Goal: Task Accomplishment & Management: Use online tool/utility

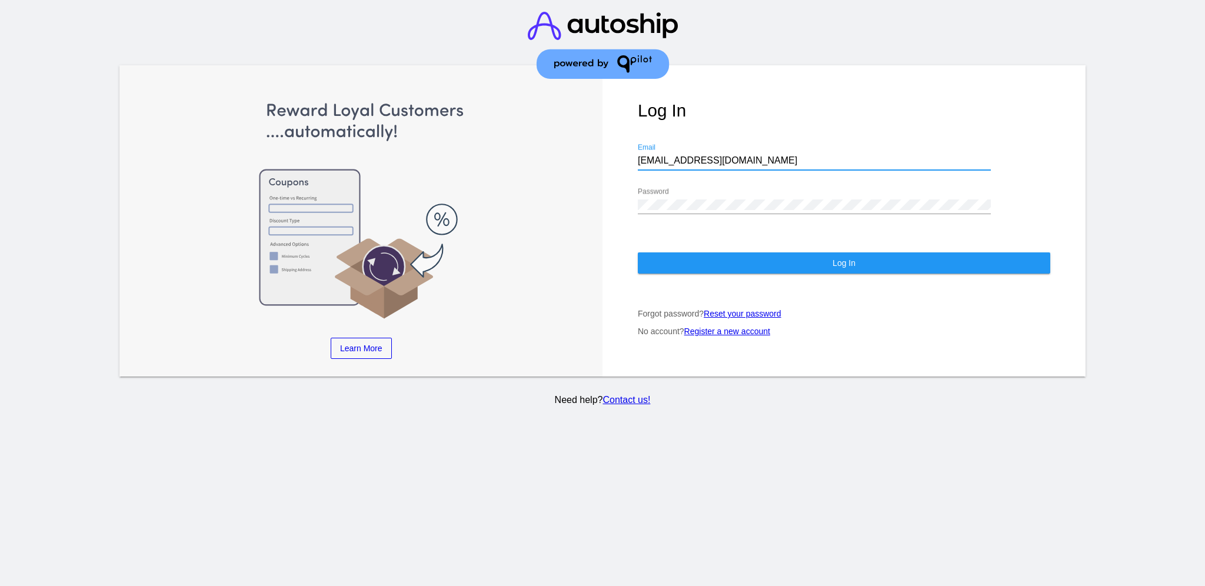
drag, startPoint x: 750, startPoint y: 152, endPoint x: 634, endPoint y: 152, distance: 115.9
click at [634, 152] on div "Log In [EMAIL_ADDRESS][DOMAIN_NAME] Email Password Log In Forgot password? Rese…" at bounding box center [843, 221] width 483 height 312
paste input "[EMAIL_ADDRESS][DOMAIN_NAME]"
type input "[EMAIL_ADDRESS][DOMAIN_NAME]"
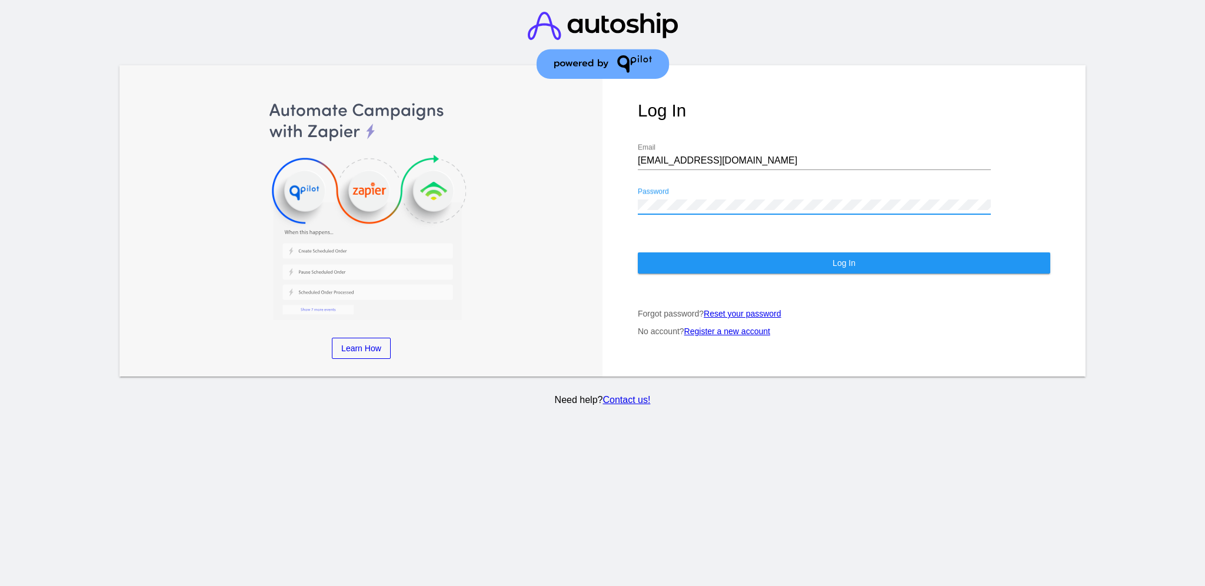
click at [629, 201] on div "Log In [EMAIL_ADDRESS][DOMAIN_NAME] Email Password Log In Forgot password? Rese…" at bounding box center [843, 221] width 483 height 312
drag, startPoint x: 668, startPoint y: 200, endPoint x: 701, endPoint y: 182, distance: 36.9
click at [701, 188] on div "Password" at bounding box center [814, 201] width 353 height 26
click at [672, 254] on button "Log In" at bounding box center [844, 262] width 412 height 21
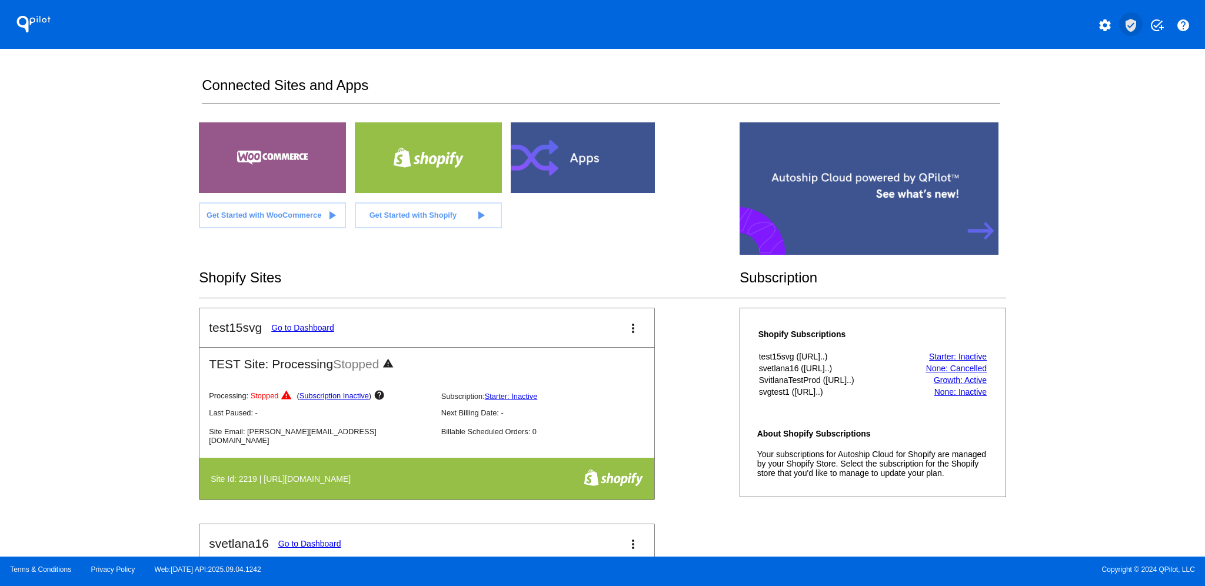
click at [1131, 32] on button "verified_user" at bounding box center [1131, 24] width 24 height 24
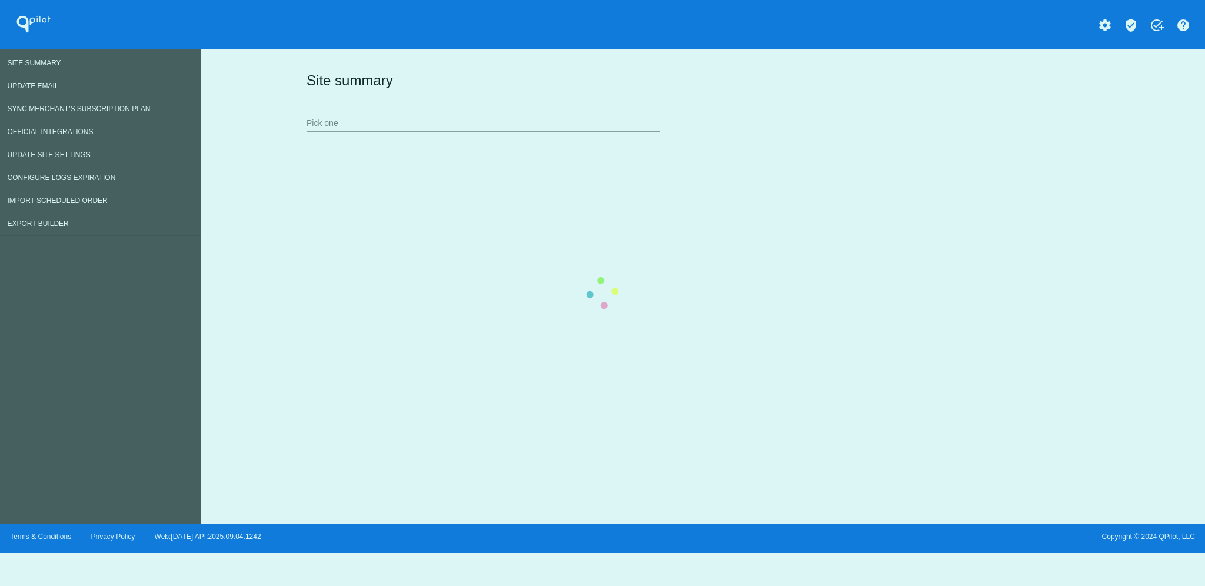
click at [438, 121] on div "Site summary Pick one" at bounding box center [701, 101] width 794 height 81
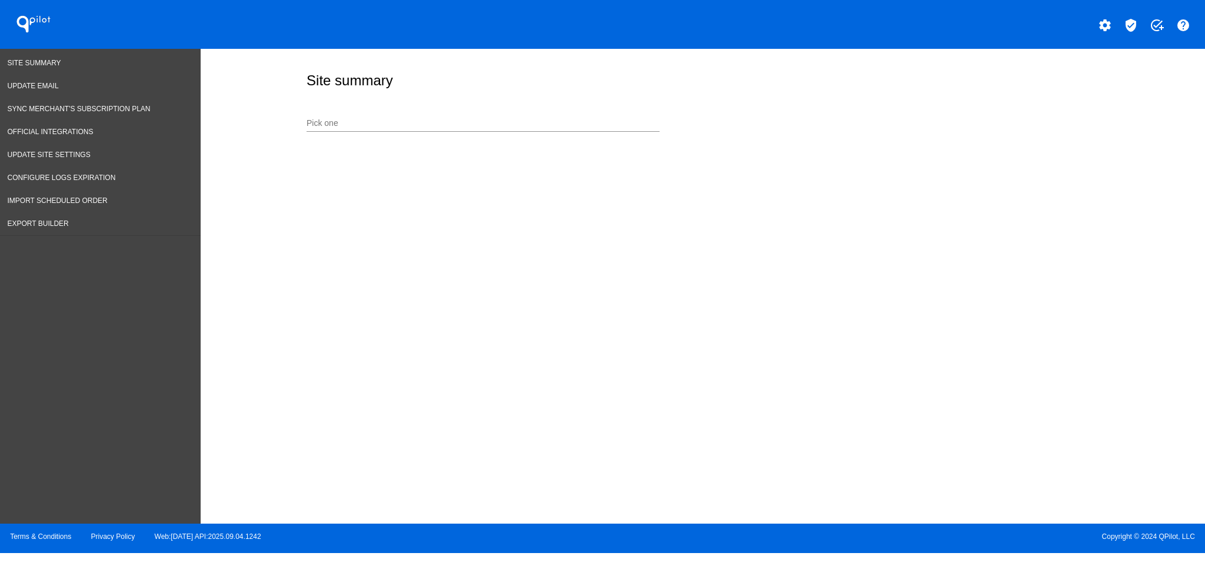
click at [436, 111] on div "Pick one" at bounding box center [483, 120] width 353 height 23
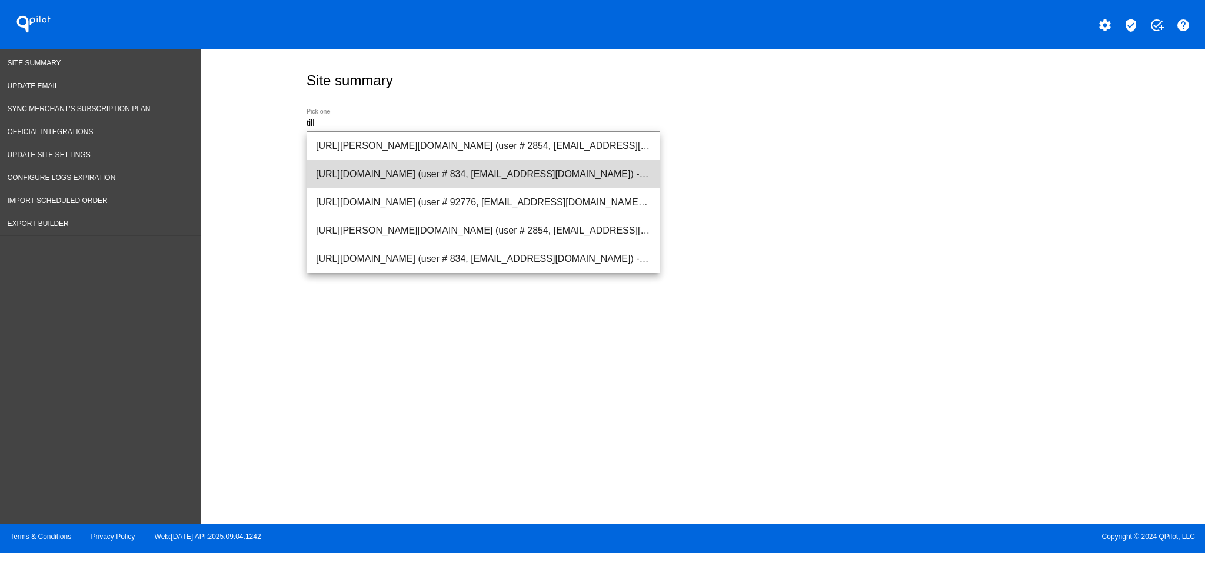
click at [458, 185] on span "[URL][DOMAIN_NAME] (user # 834, [EMAIL_ADDRESS][DOMAIN_NAME]) - Production" at bounding box center [483, 174] width 334 height 28
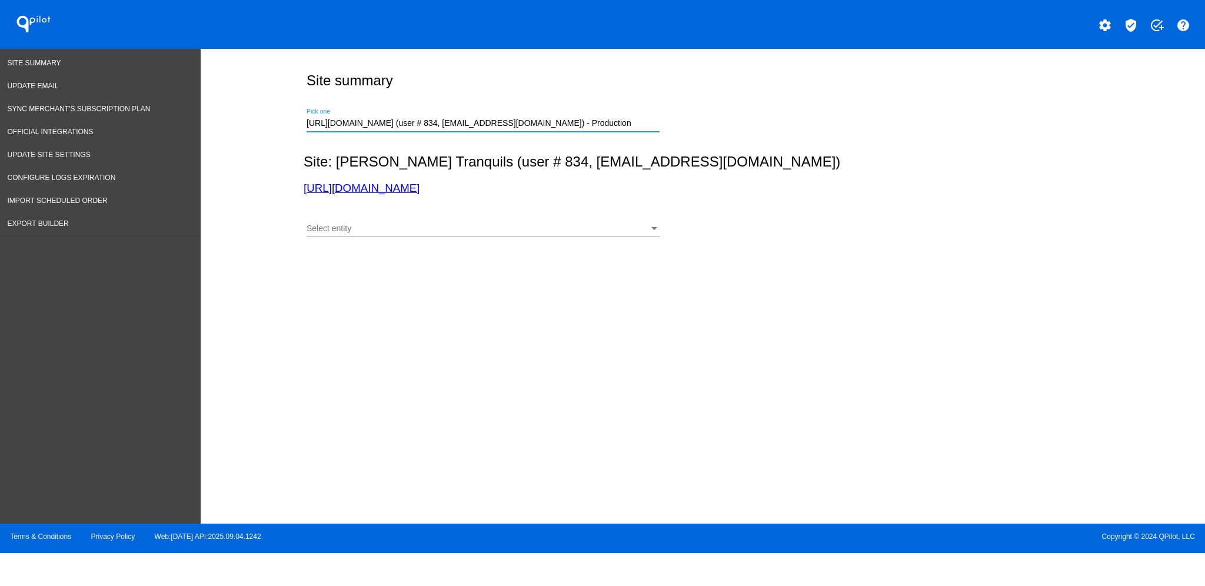
click at [458, 232] on div "Select entity" at bounding box center [478, 228] width 342 height 9
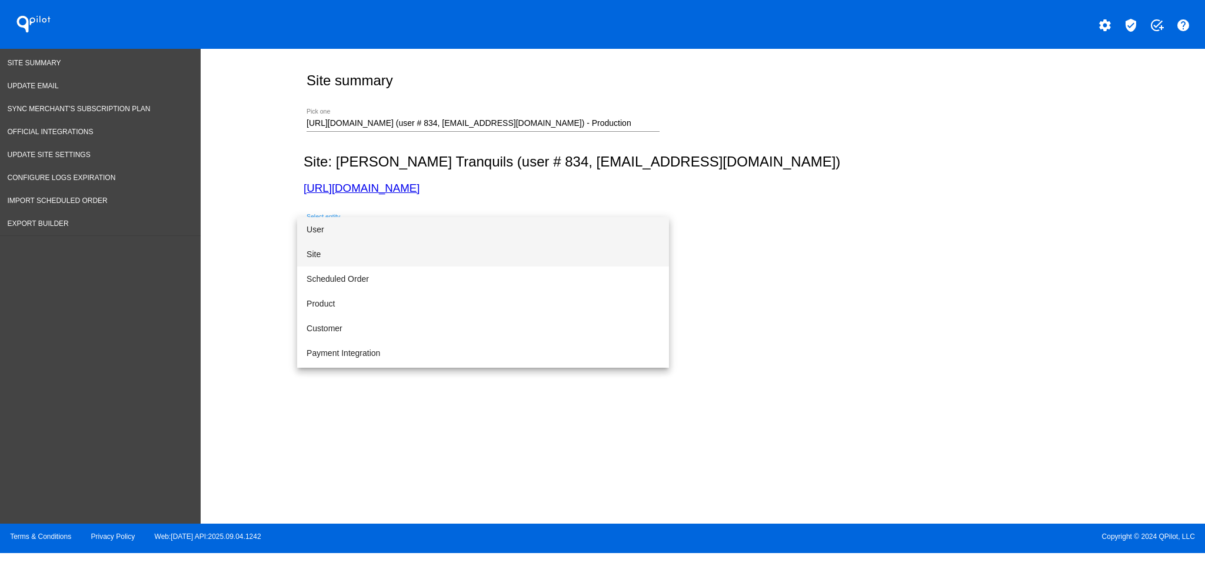
click at [452, 260] on span "Site" at bounding box center [483, 254] width 353 height 25
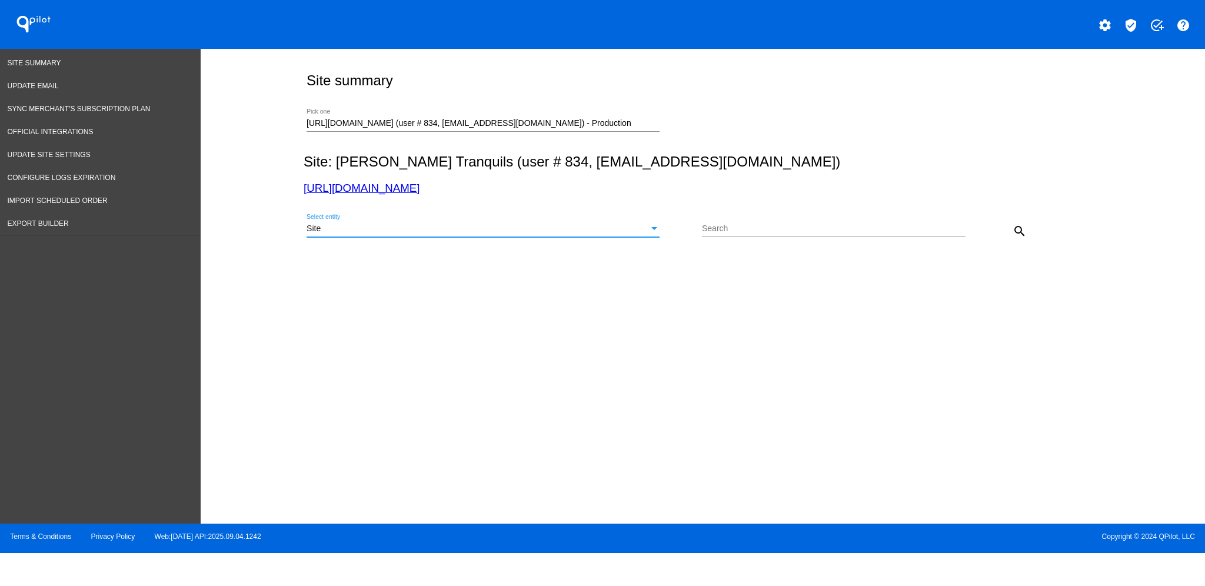
click at [1018, 234] on mat-icon "search" at bounding box center [1019, 231] width 14 height 14
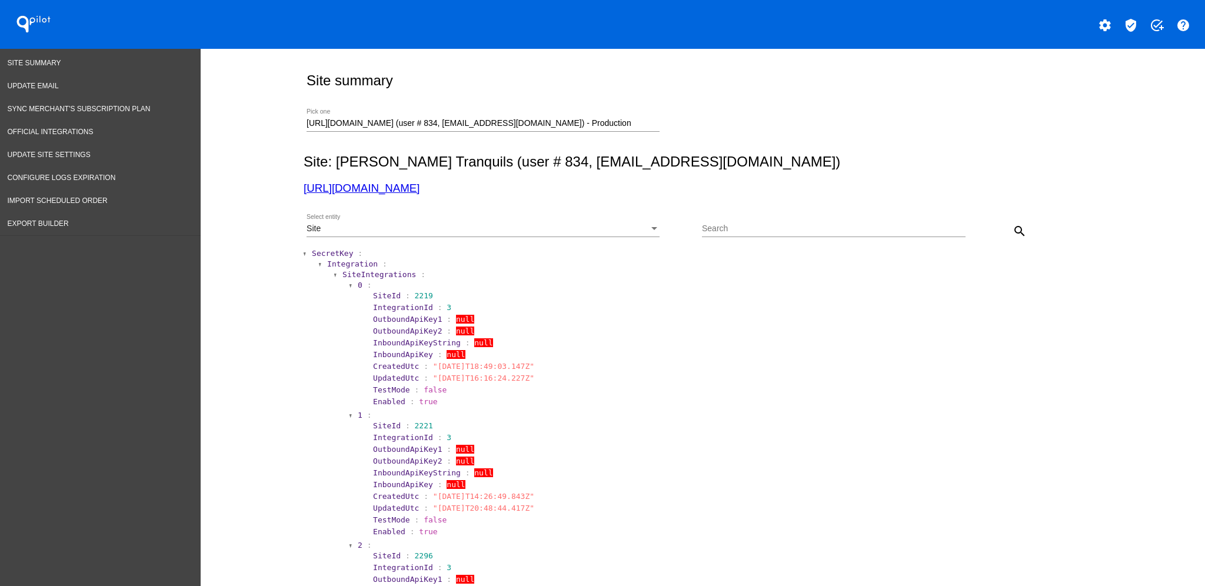
click at [327, 249] on span "SecretKey" at bounding box center [332, 253] width 41 height 9
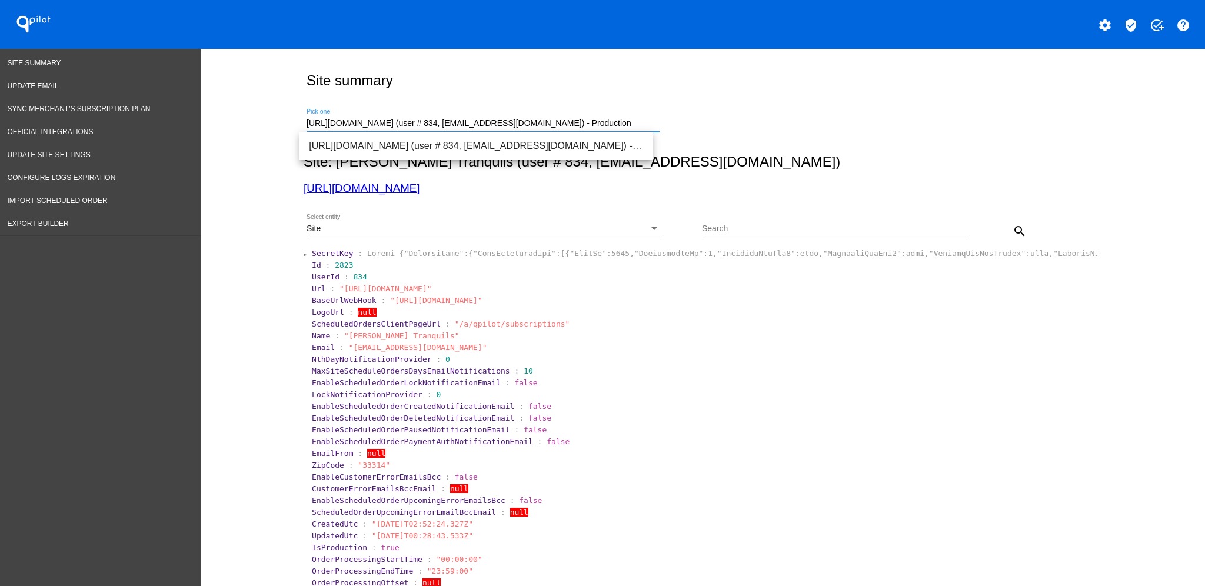
drag, startPoint x: 620, startPoint y: 120, endPoint x: 305, endPoint y: 123, distance: 314.8
click at [307, 123] on input "[URL][DOMAIN_NAME] (user # 834, [EMAIL_ADDRESS][DOMAIN_NAME]) - Production" at bounding box center [483, 123] width 353 height 9
click at [632, 123] on input "[URL][DOMAIN_NAME] (user # 834, [EMAIL_ADDRESS][DOMAIN_NAME]) - Production" at bounding box center [483, 123] width 353 height 9
drag, startPoint x: 632, startPoint y: 124, endPoint x: 268, endPoint y: 115, distance: 363.7
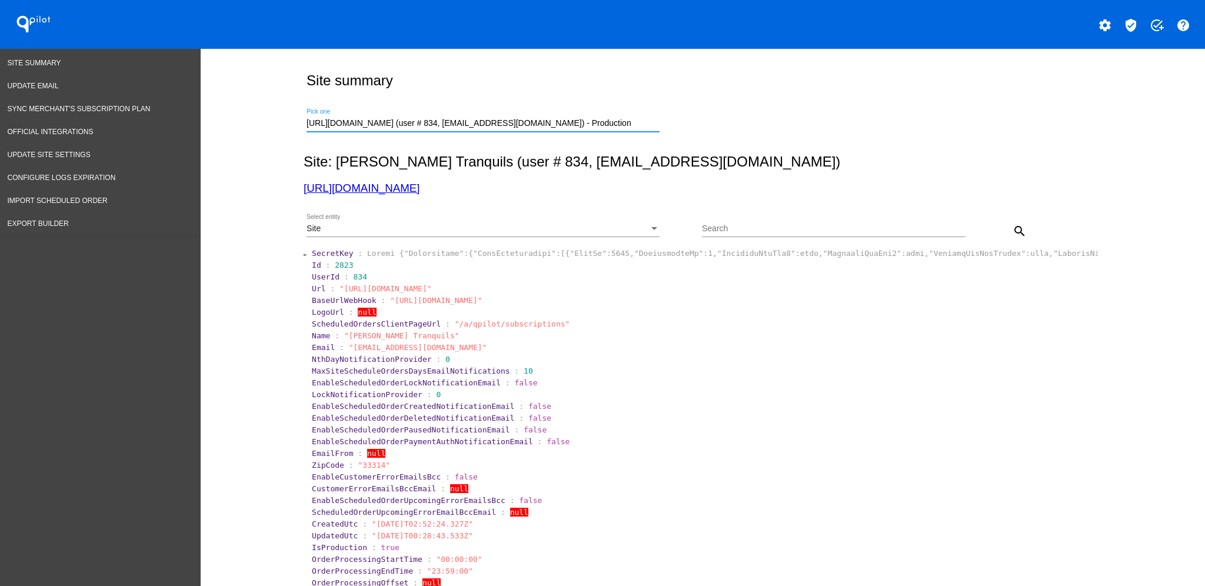
paste input "[DOMAIN_NAME][URL]"
click at [322, 124] on input "[URL][DOMAIN_NAME]" at bounding box center [483, 123] width 353 height 9
click at [572, 123] on input "[DOMAIN_NAME]" at bounding box center [483, 123] width 353 height 9
drag, startPoint x: 571, startPoint y: 123, endPoint x: 148, endPoint y: 132, distance: 423.7
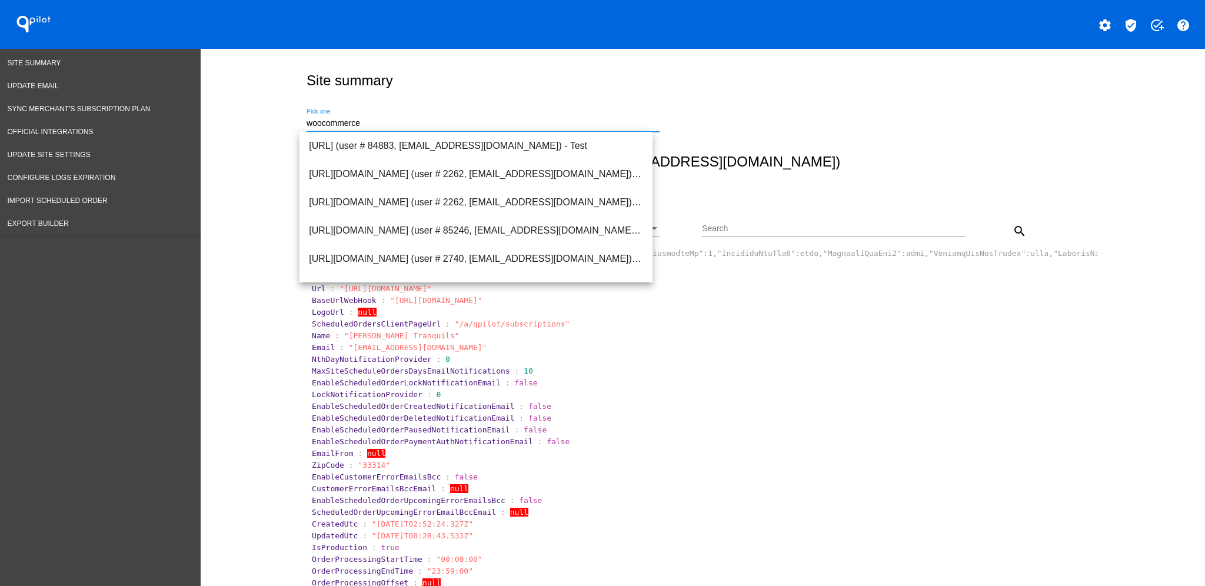
paste input "-[URL]"
type input "w"
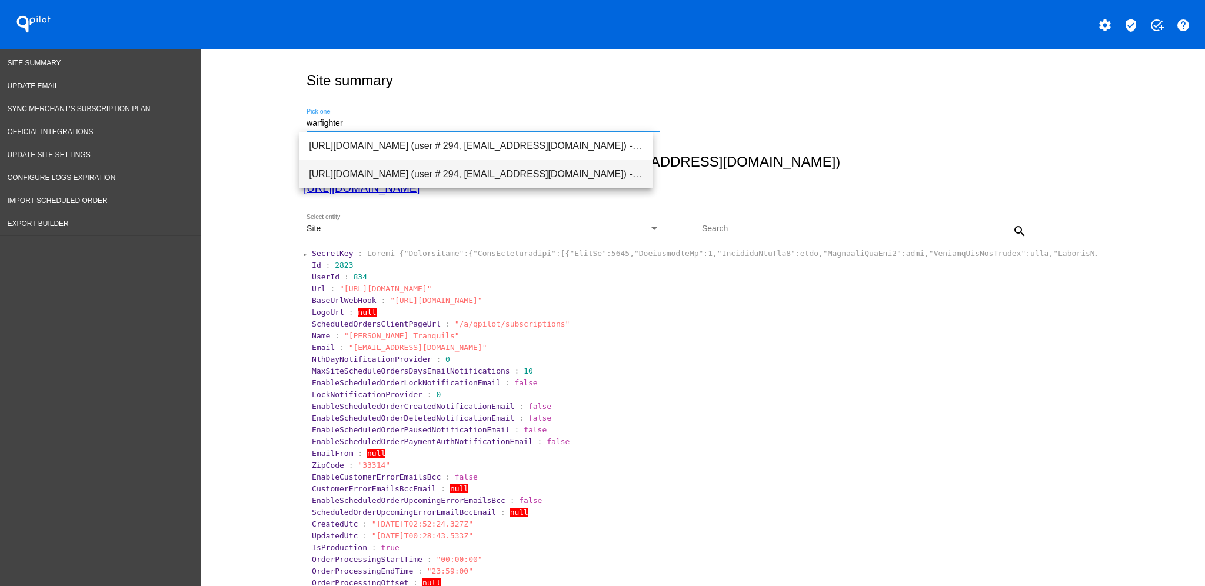
click at [543, 181] on span "[URL][DOMAIN_NAME] (user # 294, [EMAIL_ADDRESS][DOMAIN_NAME]) - Production" at bounding box center [476, 174] width 334 height 28
type input "[URL][DOMAIN_NAME] (user # 294, [EMAIL_ADDRESS][DOMAIN_NAME]) - Production"
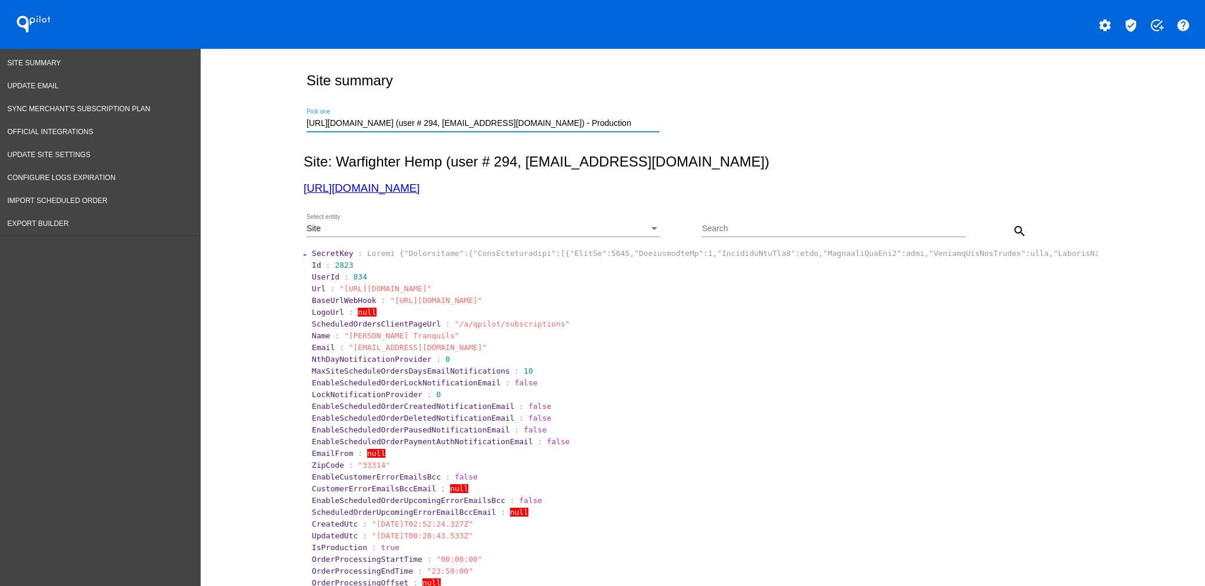
click at [1015, 228] on mat-icon "search" at bounding box center [1019, 231] width 14 height 14
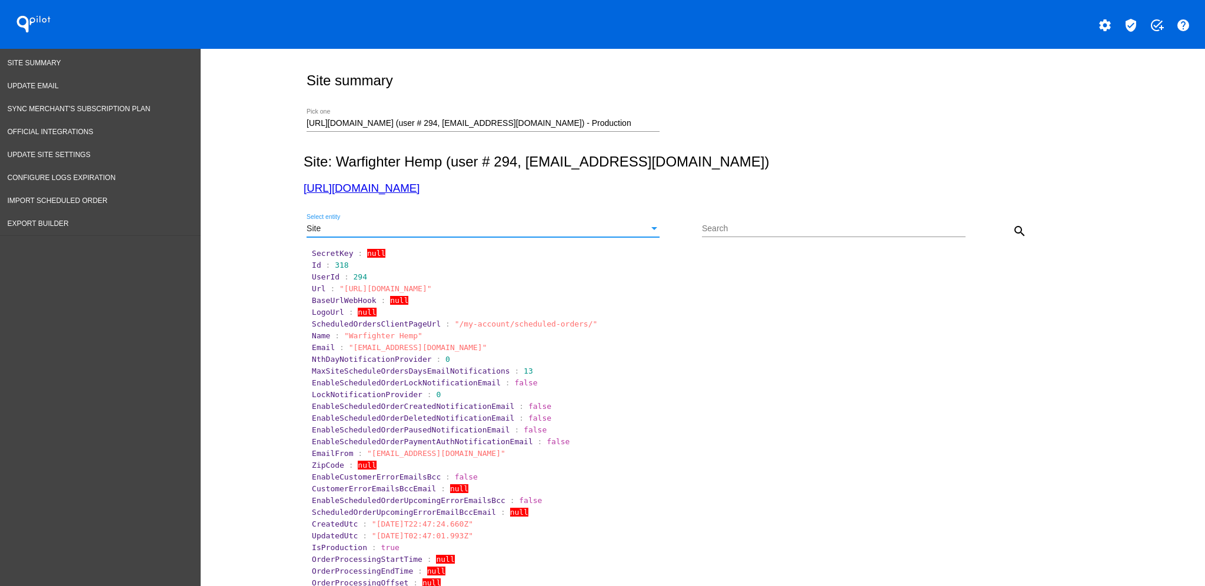
click at [534, 231] on div "Site" at bounding box center [478, 228] width 342 height 9
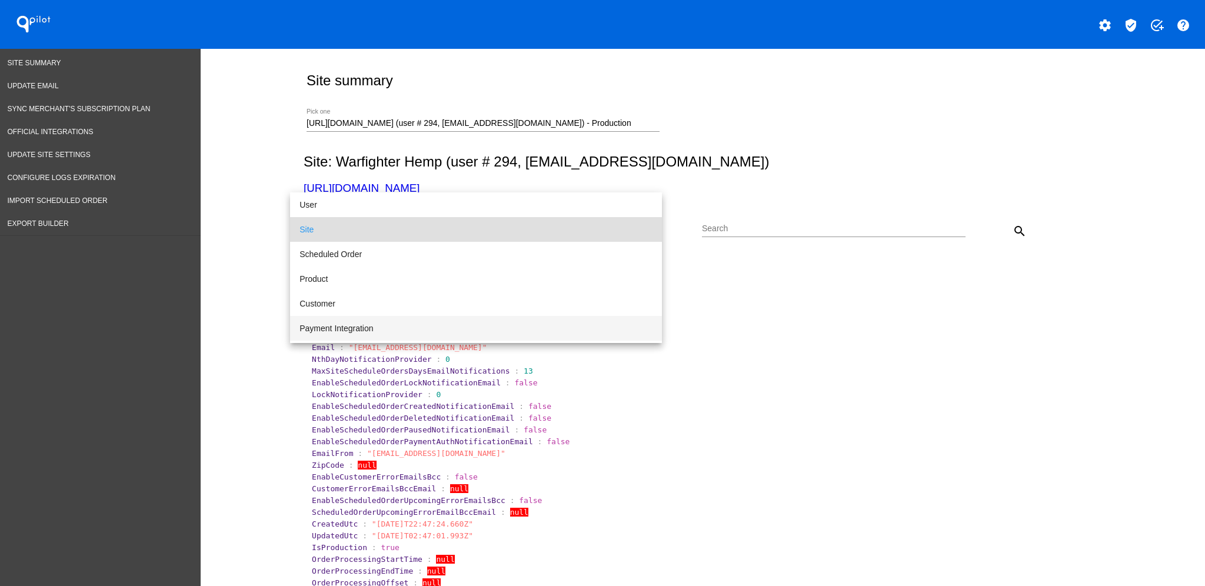
drag, startPoint x: 469, startPoint y: 324, endPoint x: 478, endPoint y: 316, distance: 12.1
click at [469, 323] on span "Payment Integration" at bounding box center [475, 328] width 353 height 25
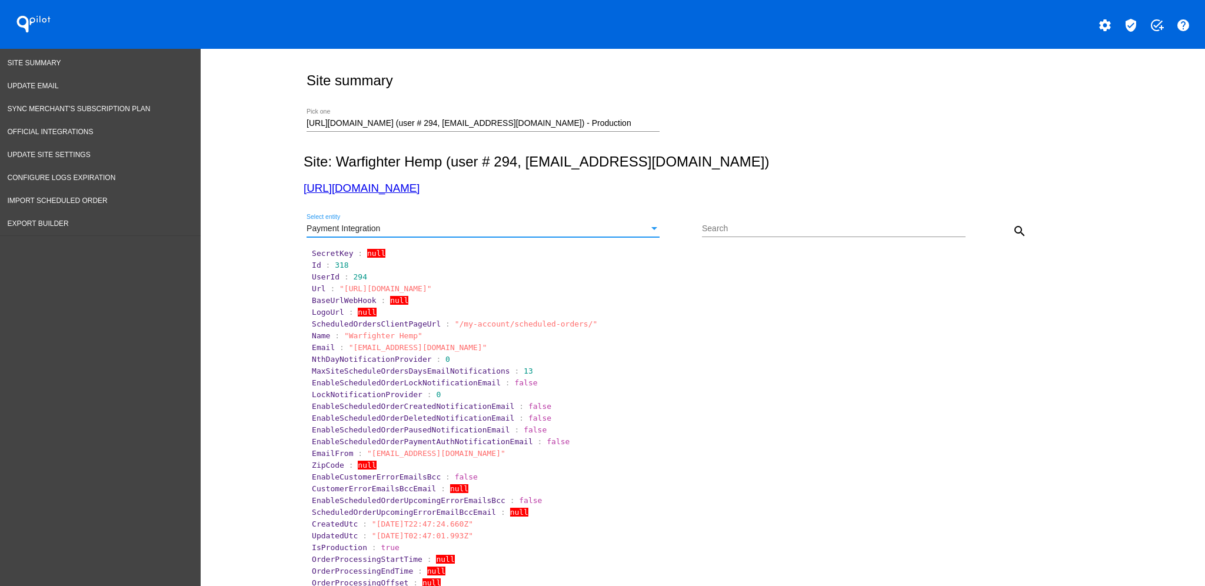
click at [1012, 230] on mat-icon "search" at bounding box center [1019, 231] width 14 height 14
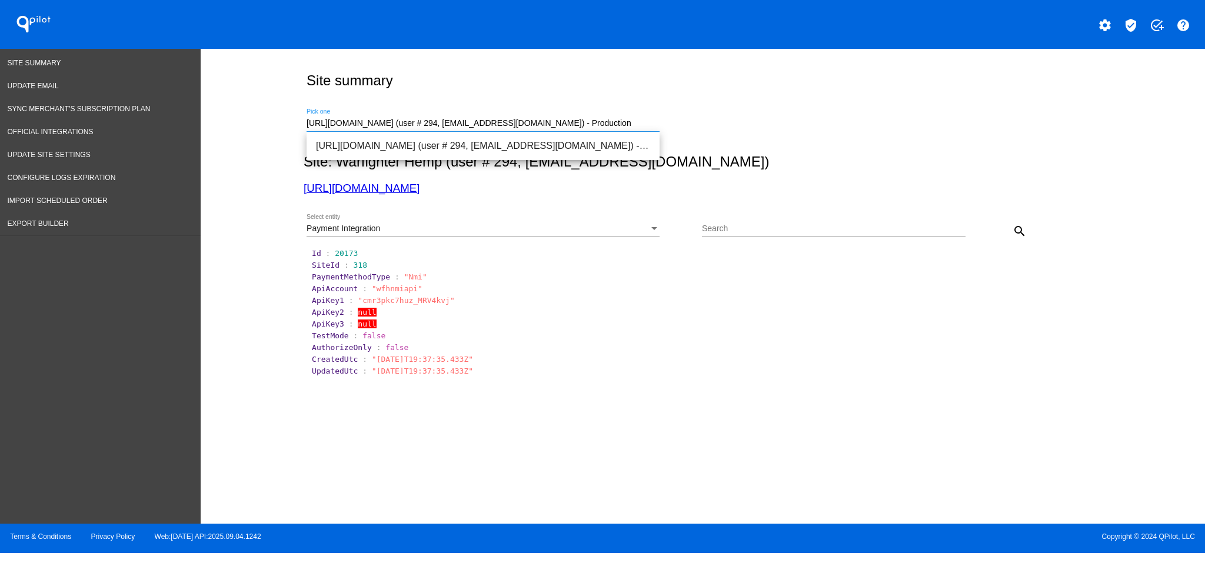
drag, startPoint x: 637, startPoint y: 120, endPoint x: 305, endPoint y: 121, distance: 331.8
click at [305, 121] on div "[URL][DOMAIN_NAME] (user # 294, [EMAIL_ADDRESS][DOMAIN_NAME]) - Production Pick…" at bounding box center [701, 122] width 794 height 42
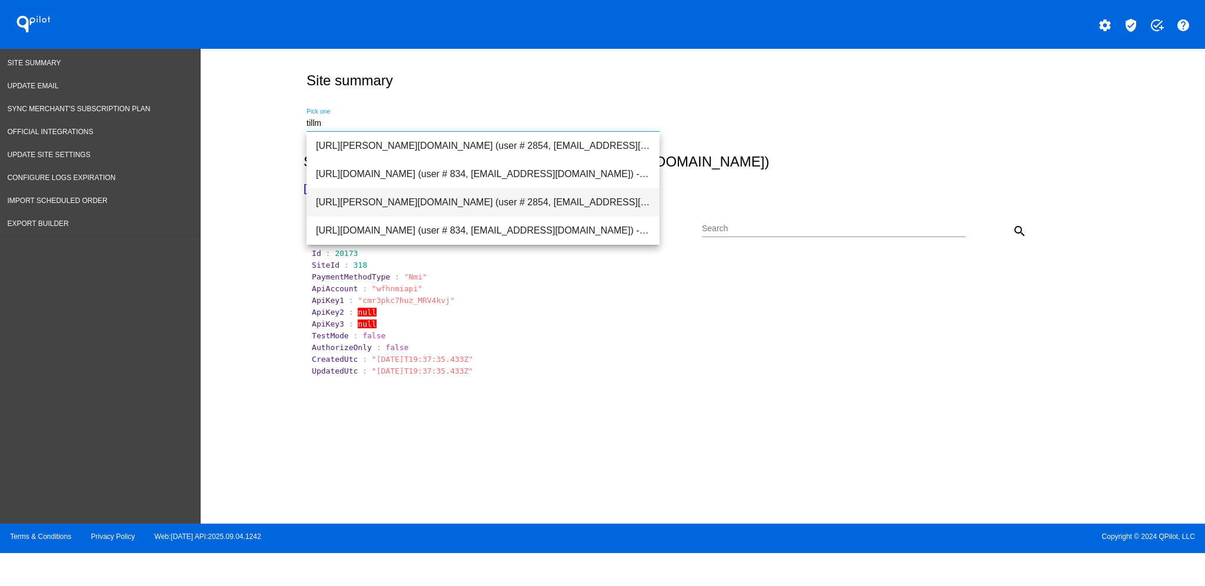
click at [399, 190] on span "[URL][PERSON_NAME][DOMAIN_NAME] (user # 2854, [EMAIL_ADDRESS][DOMAIN_NAME]) - T…" at bounding box center [483, 202] width 334 height 28
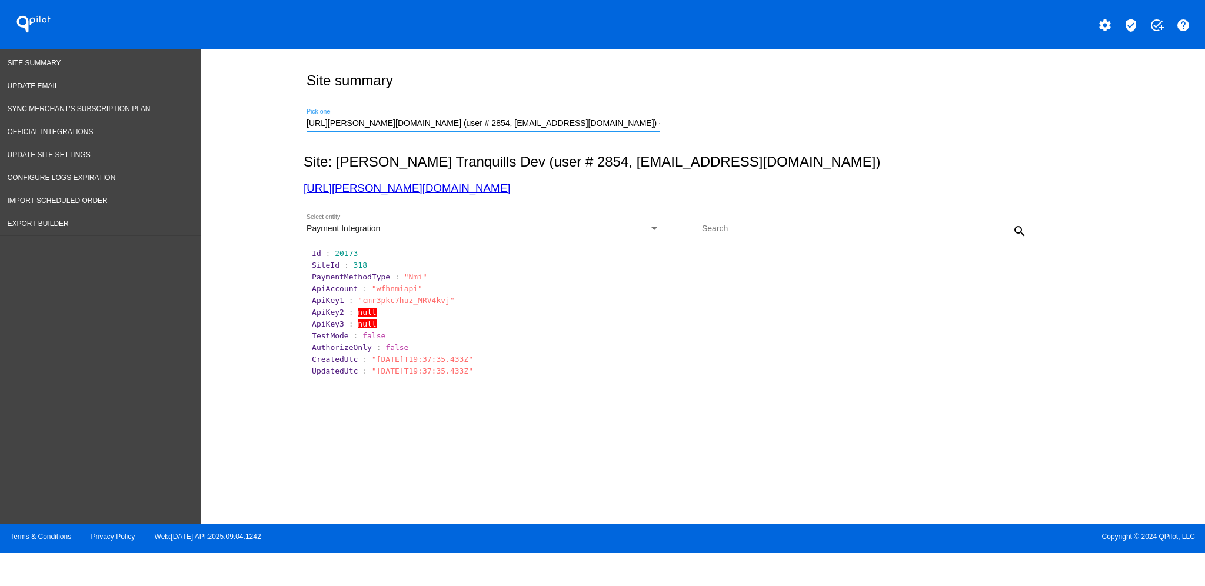
drag, startPoint x: 642, startPoint y: 123, endPoint x: 237, endPoint y: 125, distance: 404.8
click at [230, 132] on div "Site summary [URL][PERSON_NAME][DOMAIN_NAME] (user # 2854, [EMAIL_ADDRESS][DOMA…" at bounding box center [703, 283] width 1004 height 469
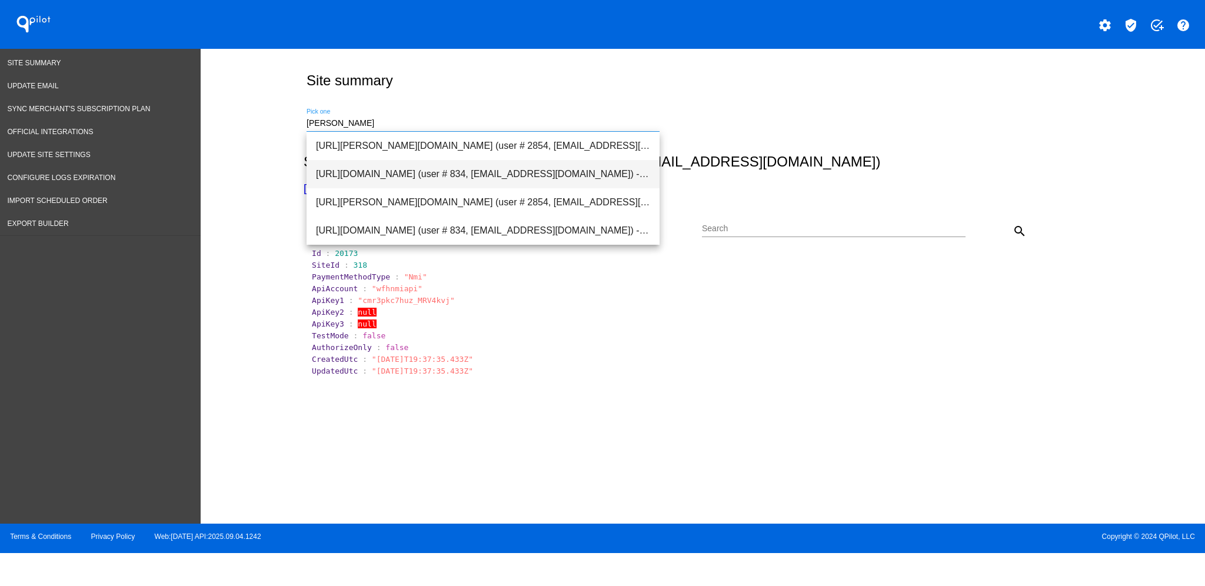
click at [428, 176] on span "[URL][DOMAIN_NAME] (user # 834, [EMAIL_ADDRESS][DOMAIN_NAME]) - Production" at bounding box center [483, 174] width 334 height 28
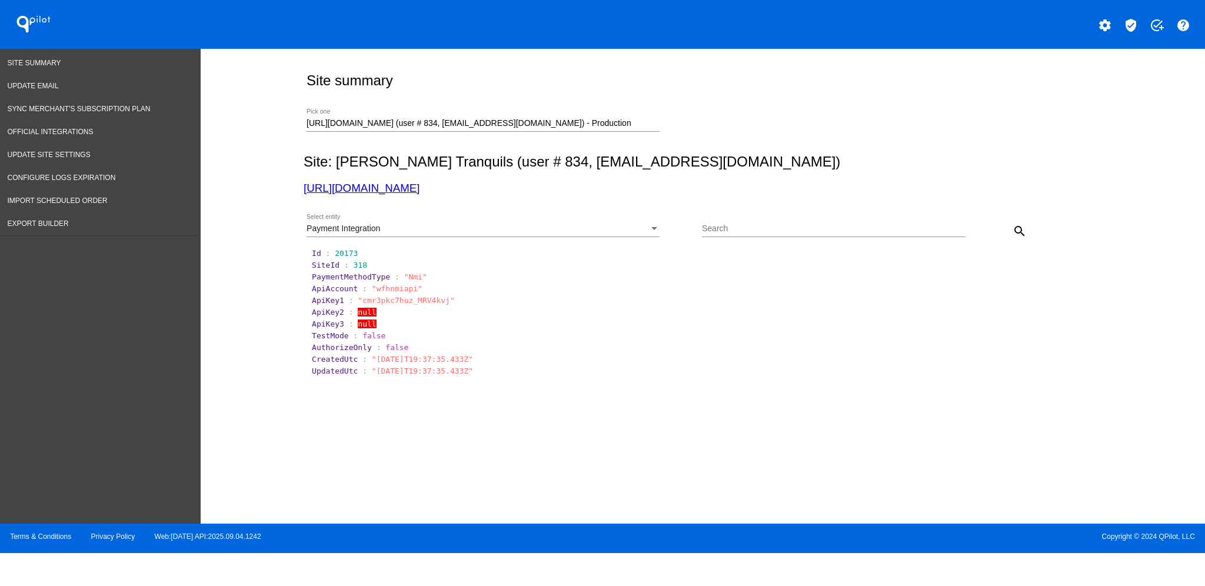
click at [489, 235] on div "Payment Integration Select entity" at bounding box center [483, 225] width 353 height 23
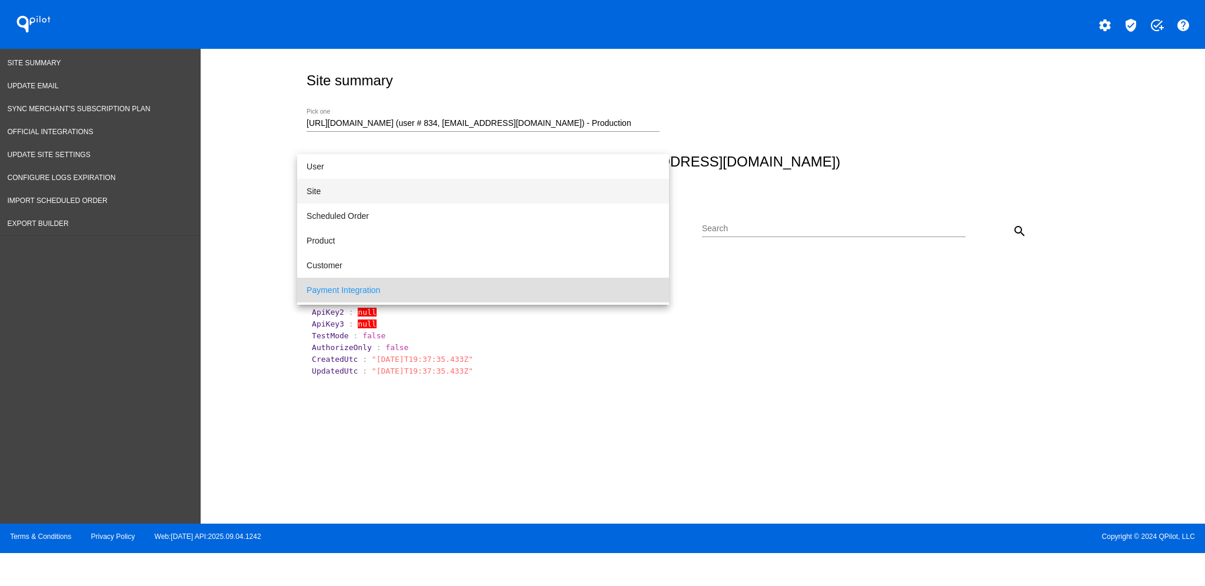
click at [449, 194] on span "Site" at bounding box center [483, 191] width 353 height 25
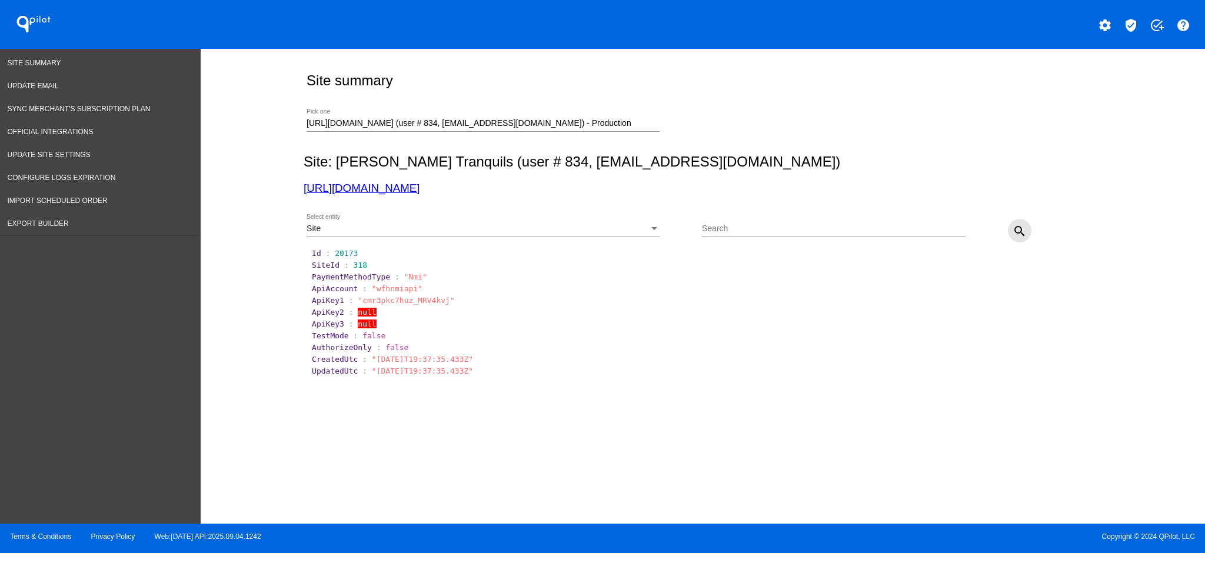
click at [1020, 230] on mat-icon "search" at bounding box center [1019, 231] width 14 height 14
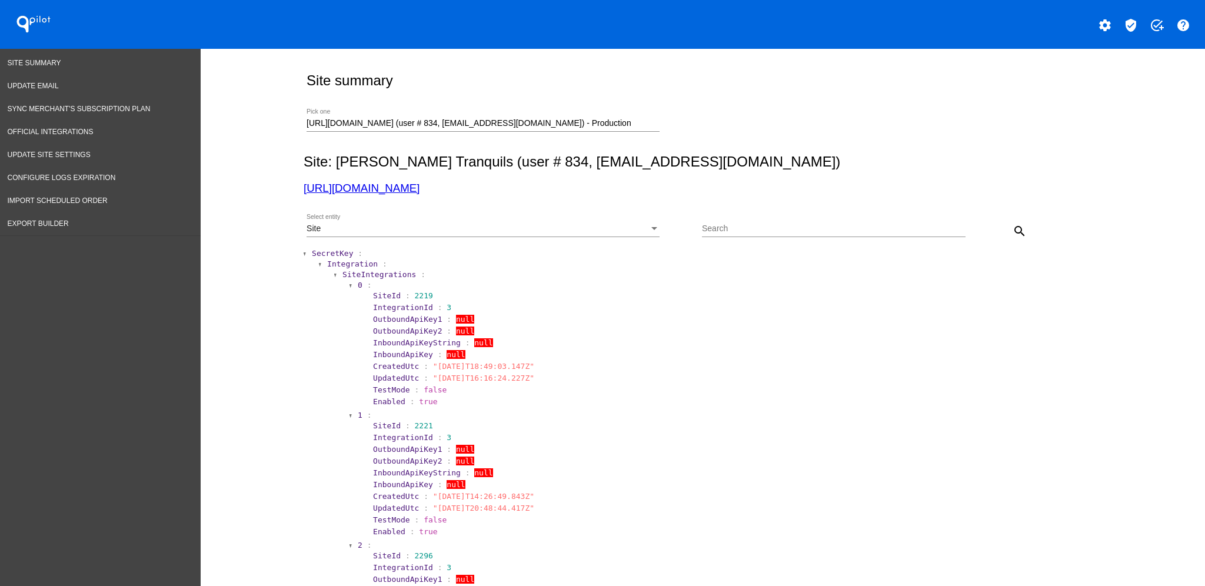
scroll to position [78, 0]
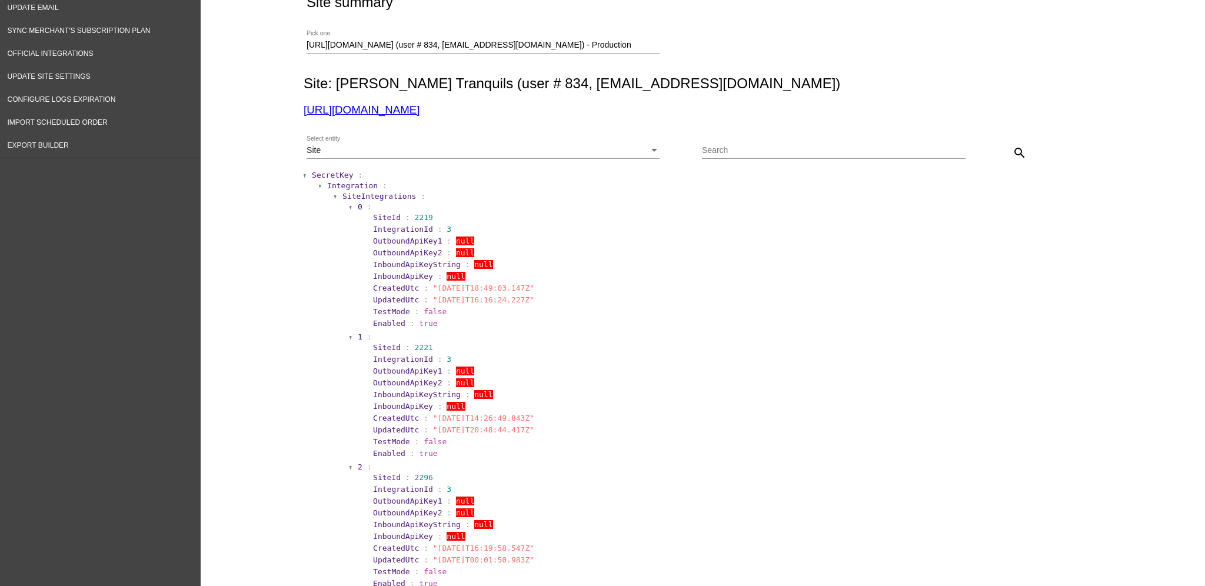
click at [315, 171] on span "SecretKey" at bounding box center [332, 175] width 41 height 9
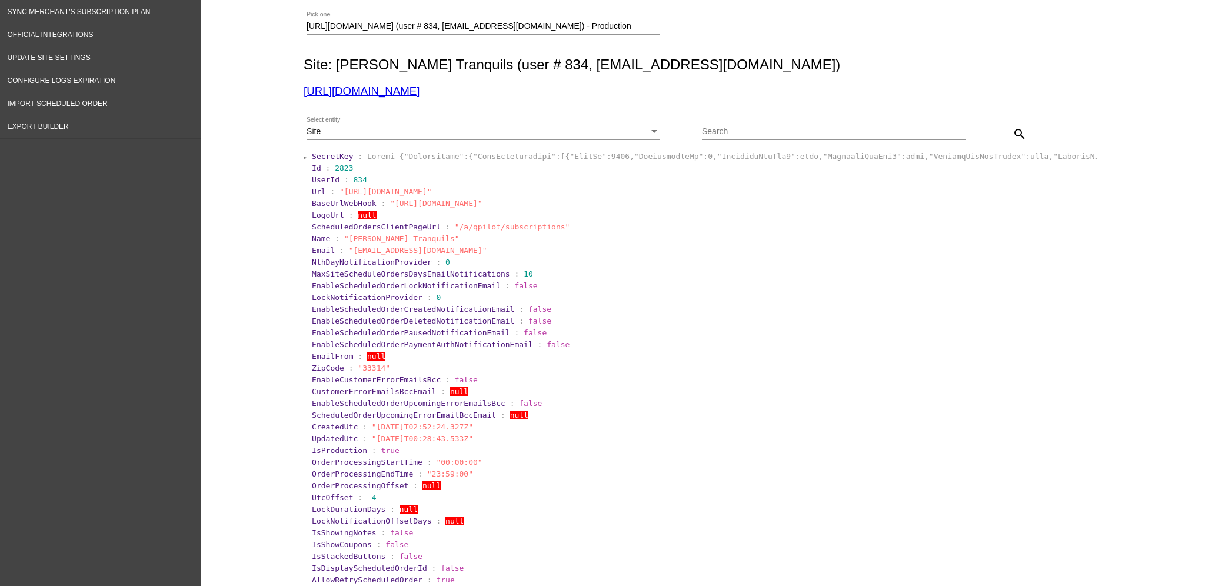
scroll to position [0, 0]
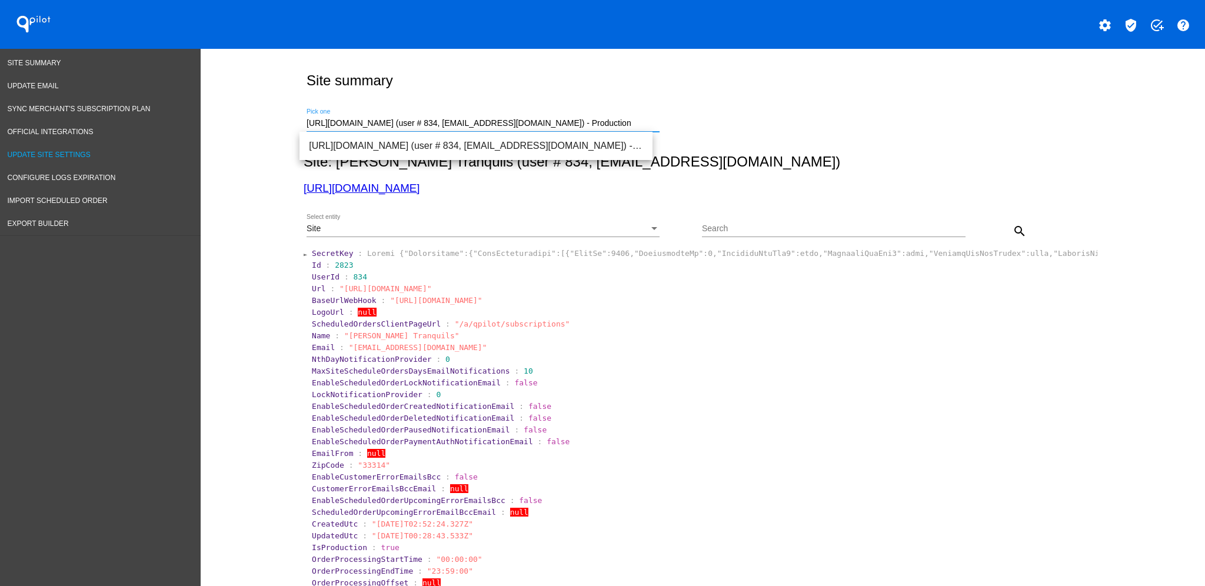
drag, startPoint x: 628, startPoint y: 126, endPoint x: 195, endPoint y: 140, distance: 433.2
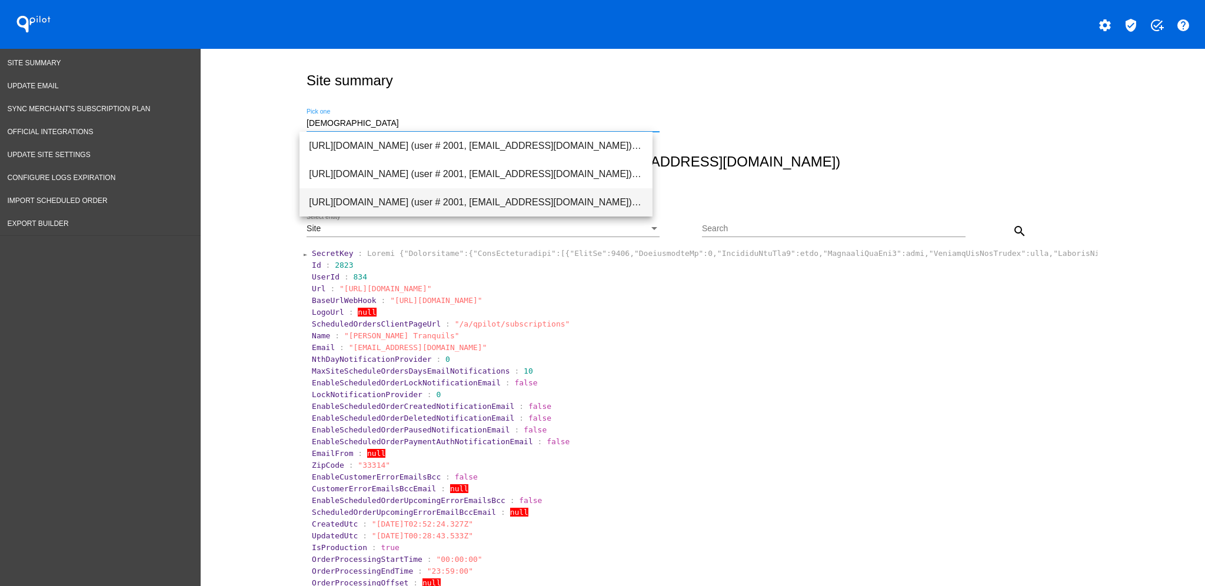
click at [476, 195] on span "[URL][DOMAIN_NAME] (user # 2001, [EMAIL_ADDRESS][DOMAIN_NAME]) - Production" at bounding box center [476, 202] width 334 height 28
type input "[URL][DOMAIN_NAME] (user # 2001, [EMAIL_ADDRESS][DOMAIN_NAME]) - Production"
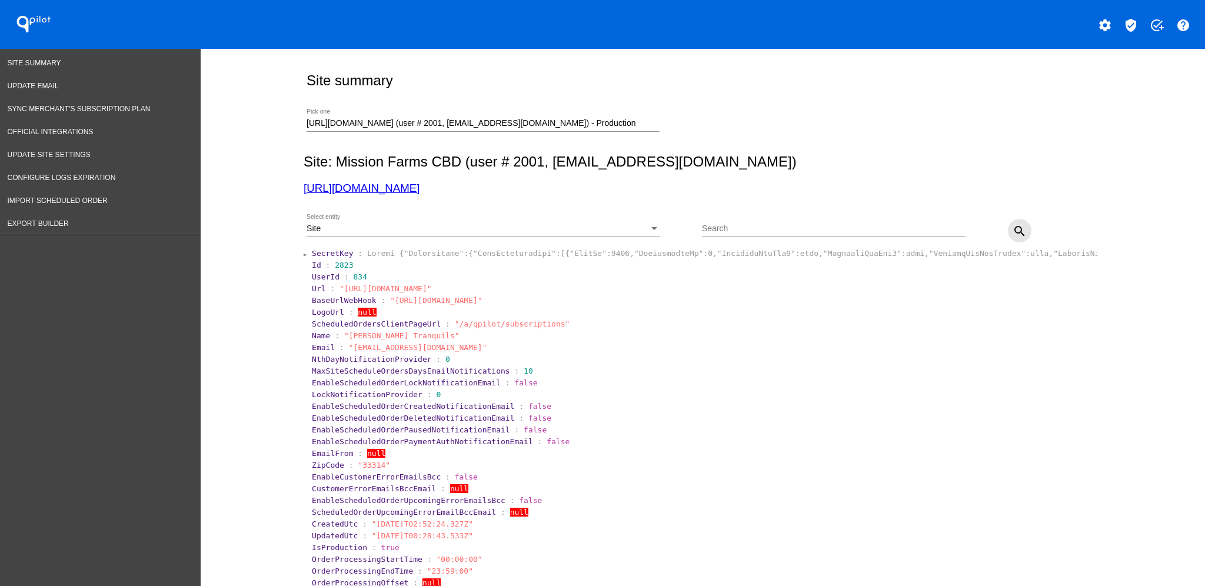
click at [1021, 225] on button "search" at bounding box center [1020, 231] width 24 height 24
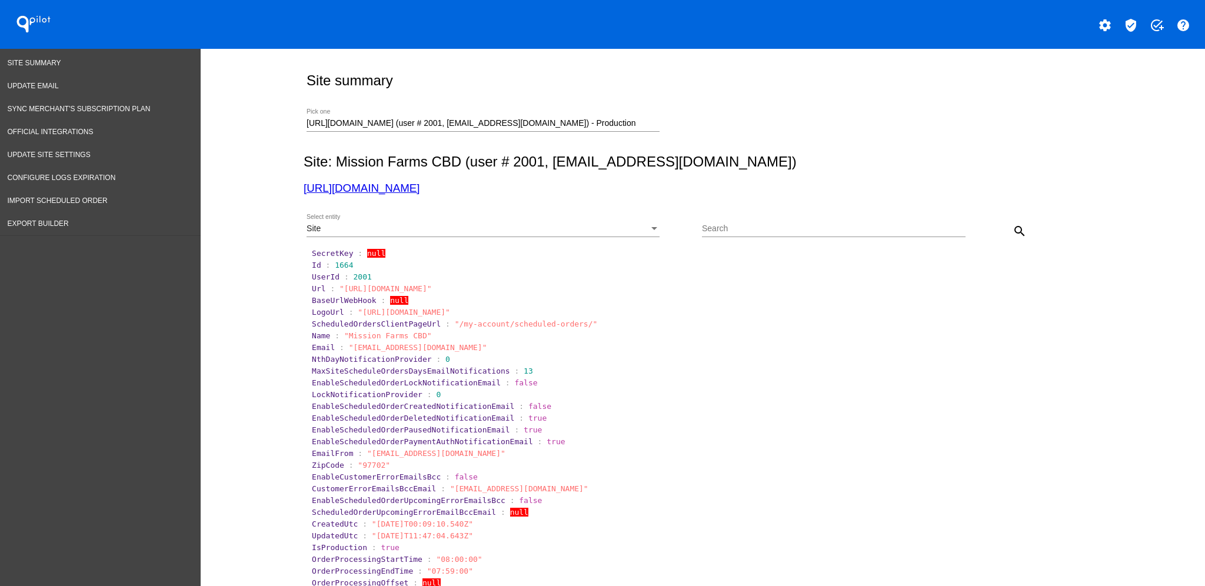
click at [633, 231] on div "Site" at bounding box center [478, 228] width 342 height 9
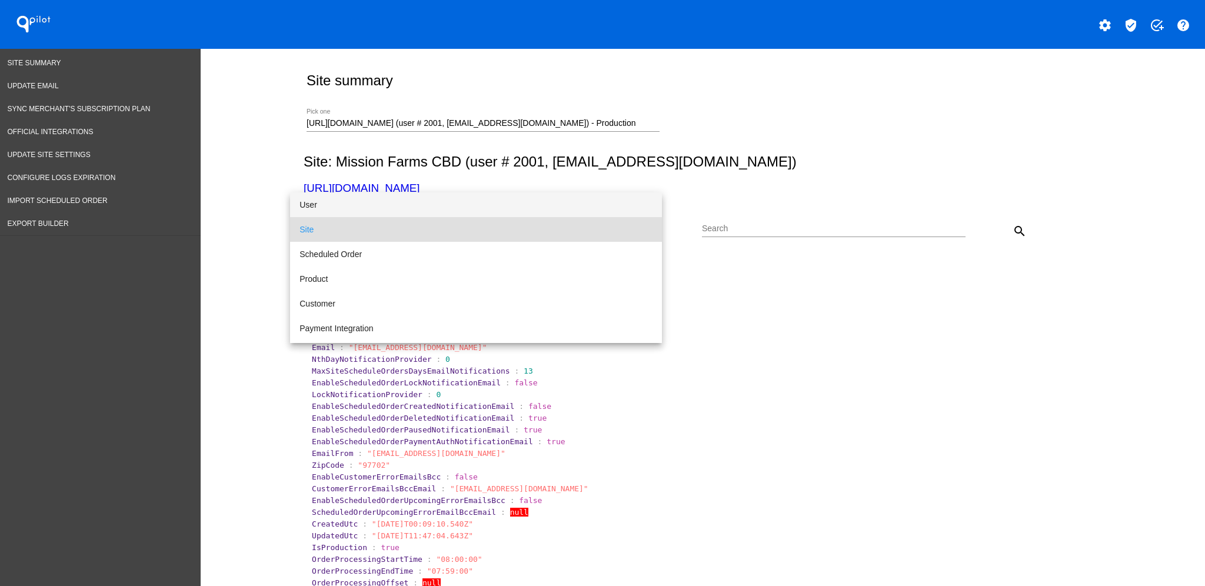
click at [612, 202] on span "User" at bounding box center [475, 204] width 353 height 25
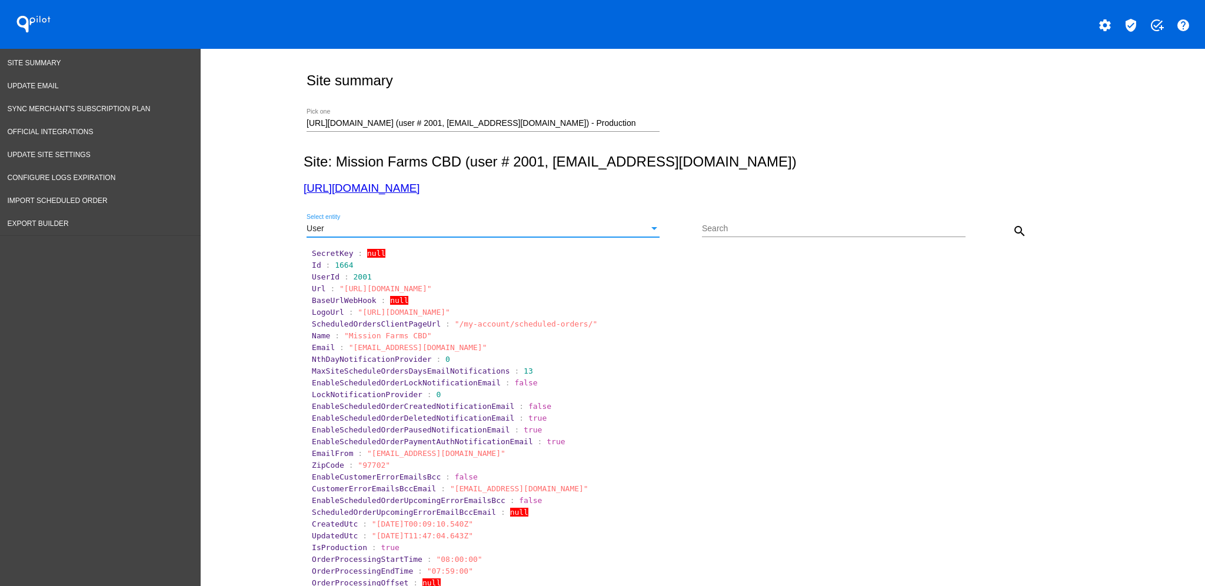
click at [1014, 231] on mat-icon "search" at bounding box center [1019, 231] width 14 height 14
